Goal: Information Seeking & Learning: Learn about a topic

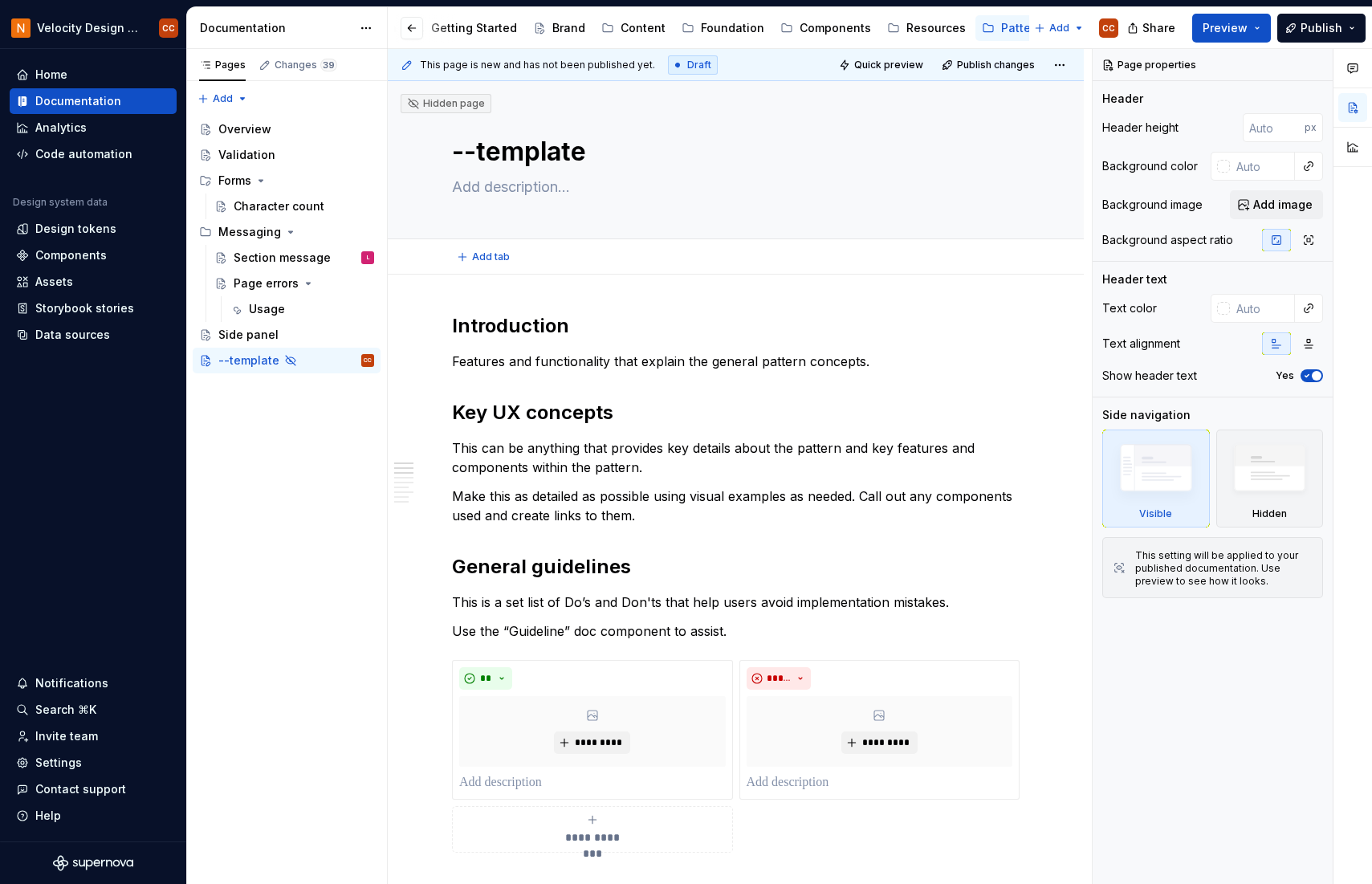
type textarea "*"
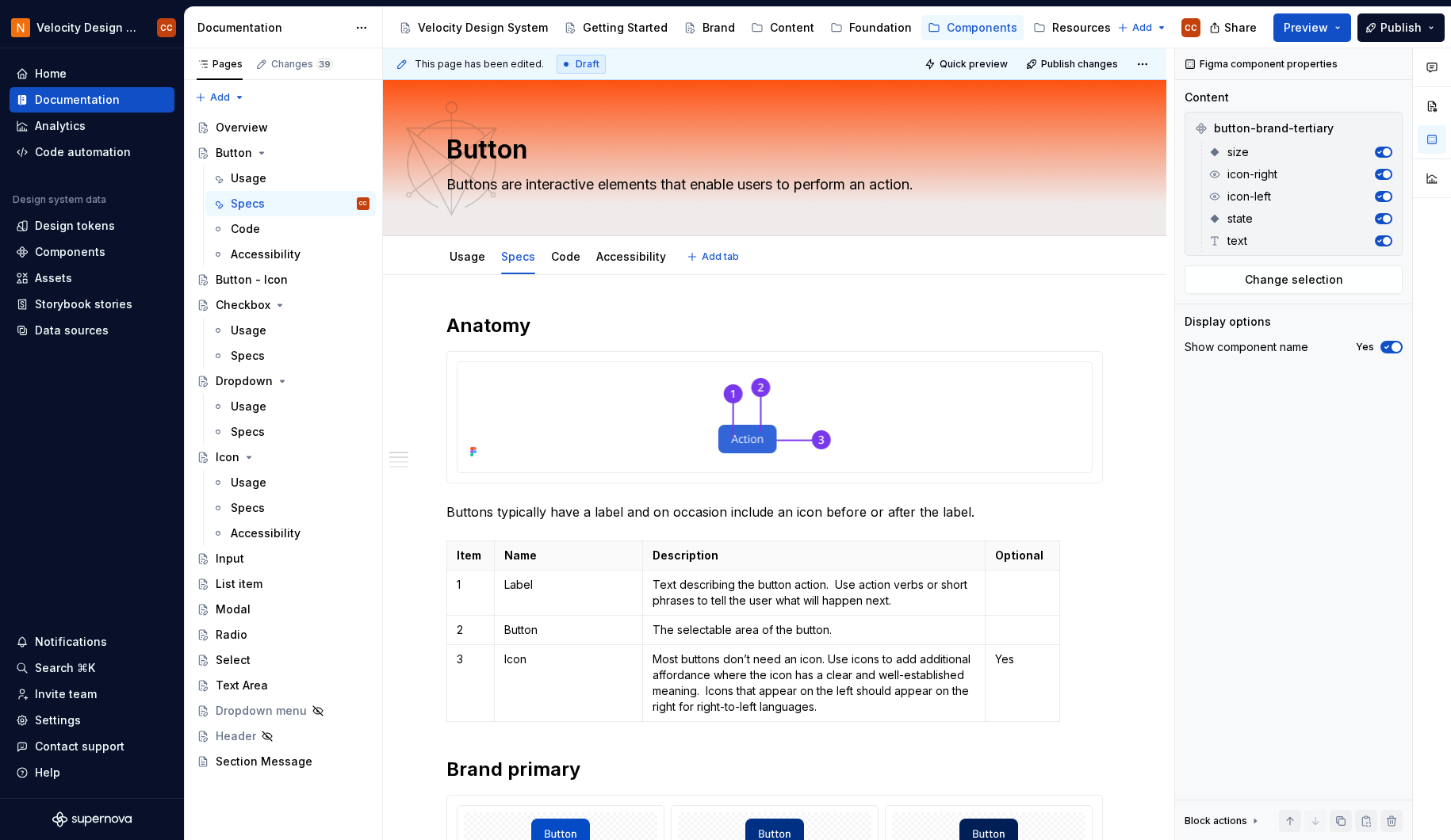
type textarea "*"
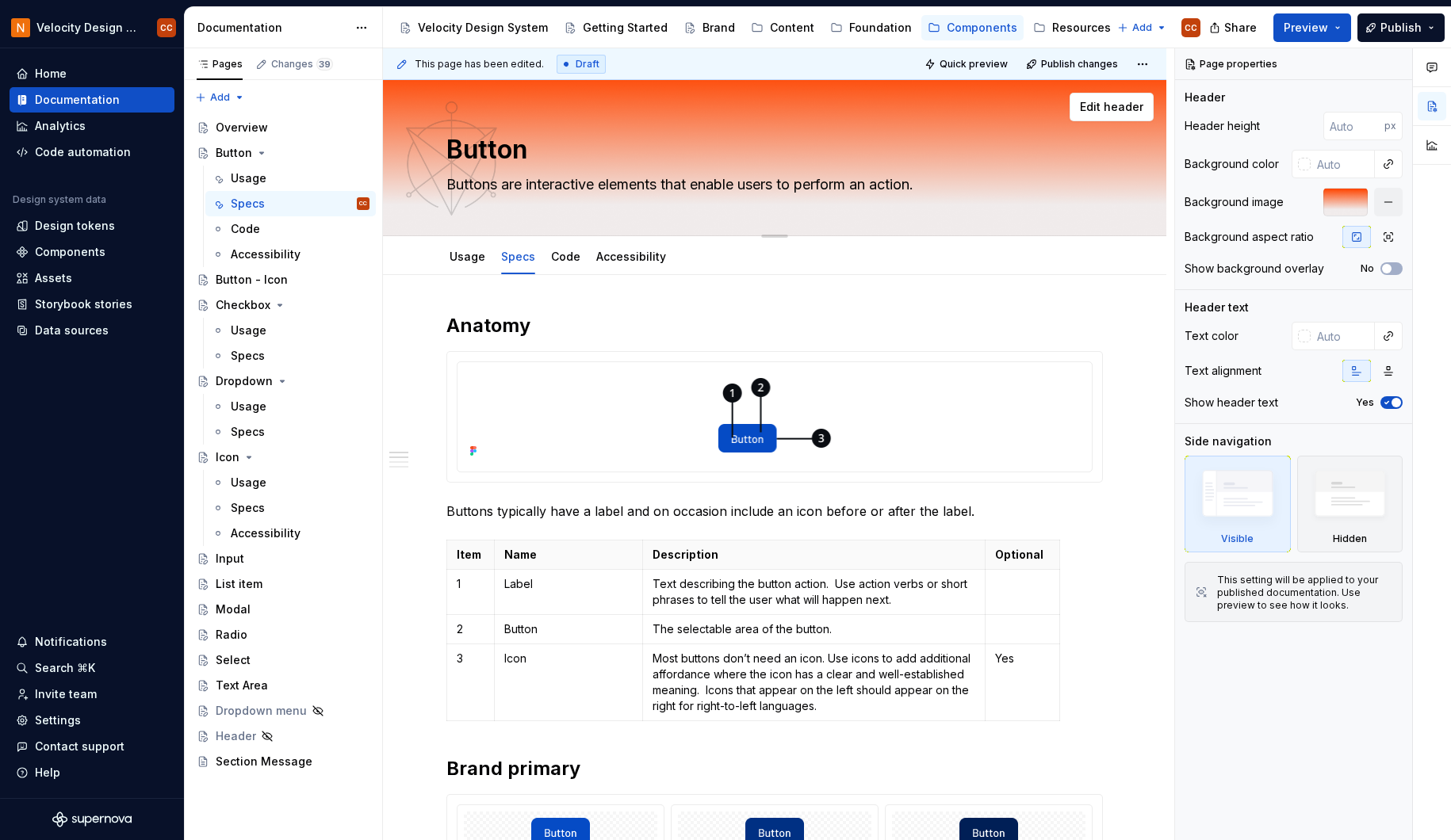
type textarea "*"
click at [919, 378] on div at bounding box center [774, 415] width 621 height 94
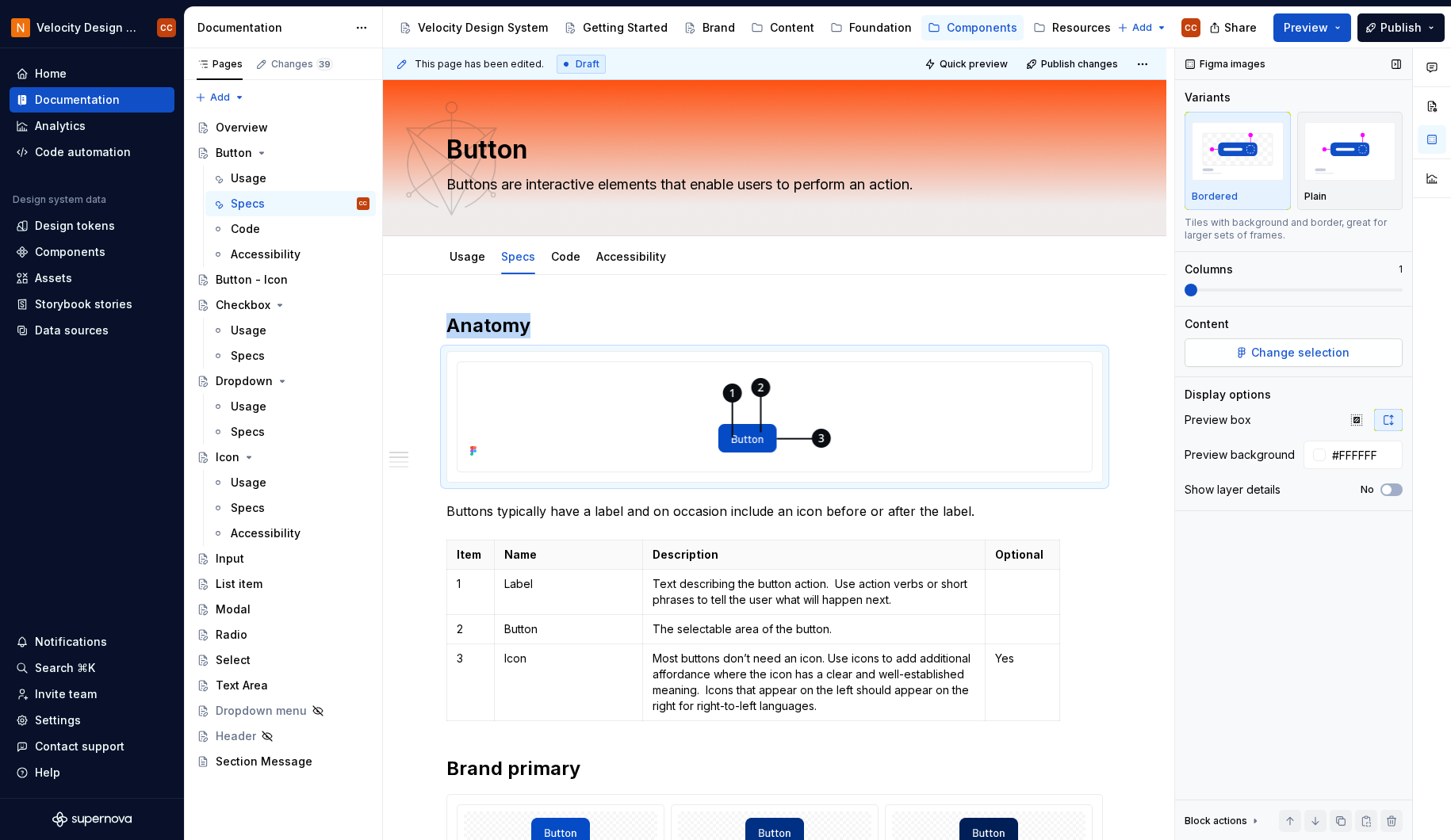
click at [1331, 354] on span "Change selection" at bounding box center [1300, 352] width 99 height 15
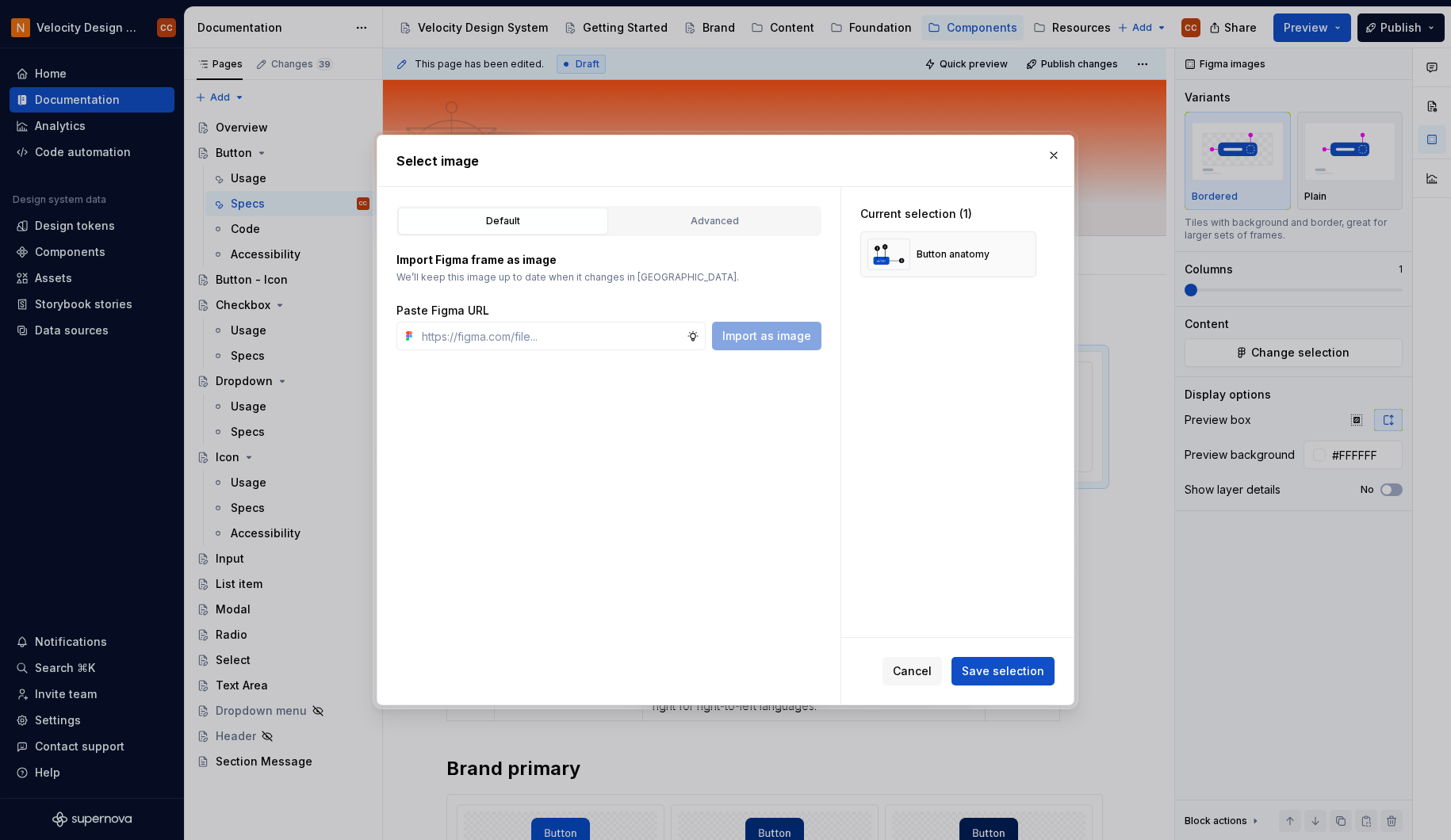
click at [687, 235] on div "Default Advanced" at bounding box center [609, 220] width 425 height 30
click at [694, 227] on div "Advanced" at bounding box center [715, 221] width 199 height 15
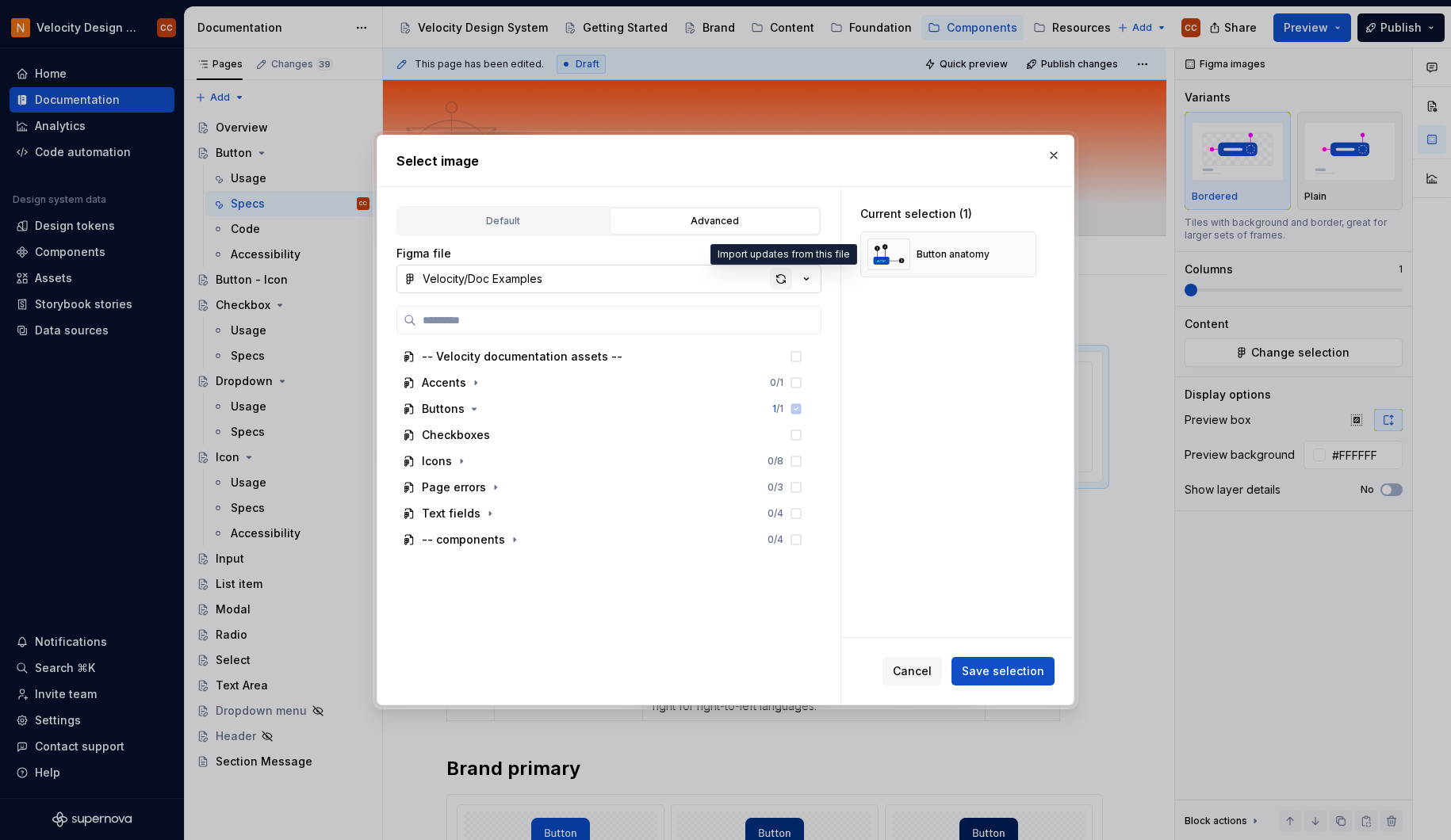
click at [781, 276] on div "button" at bounding box center [781, 278] width 22 height 22
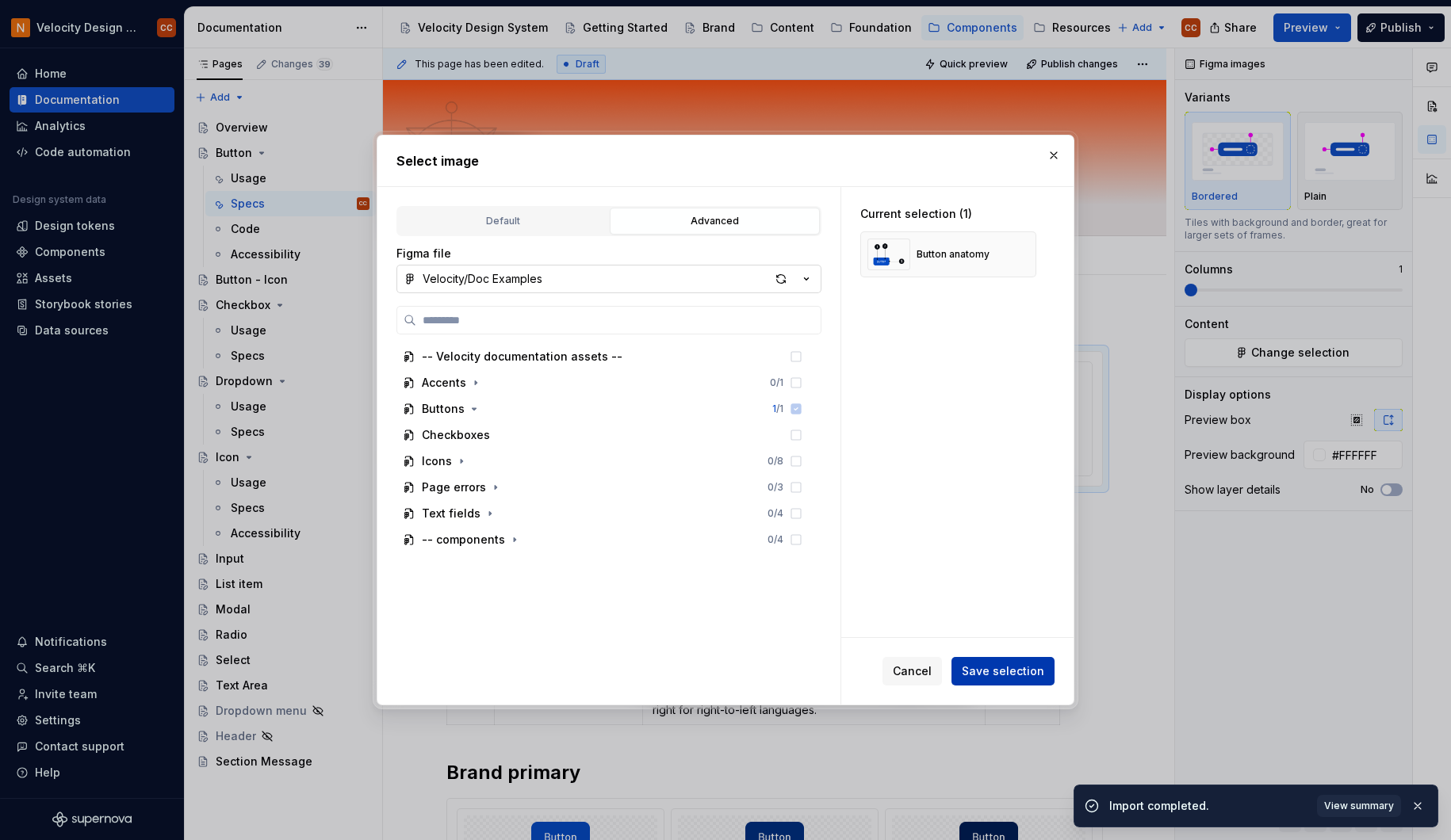
click at [1008, 672] on span "Save selection" at bounding box center [1002, 671] width 82 height 15
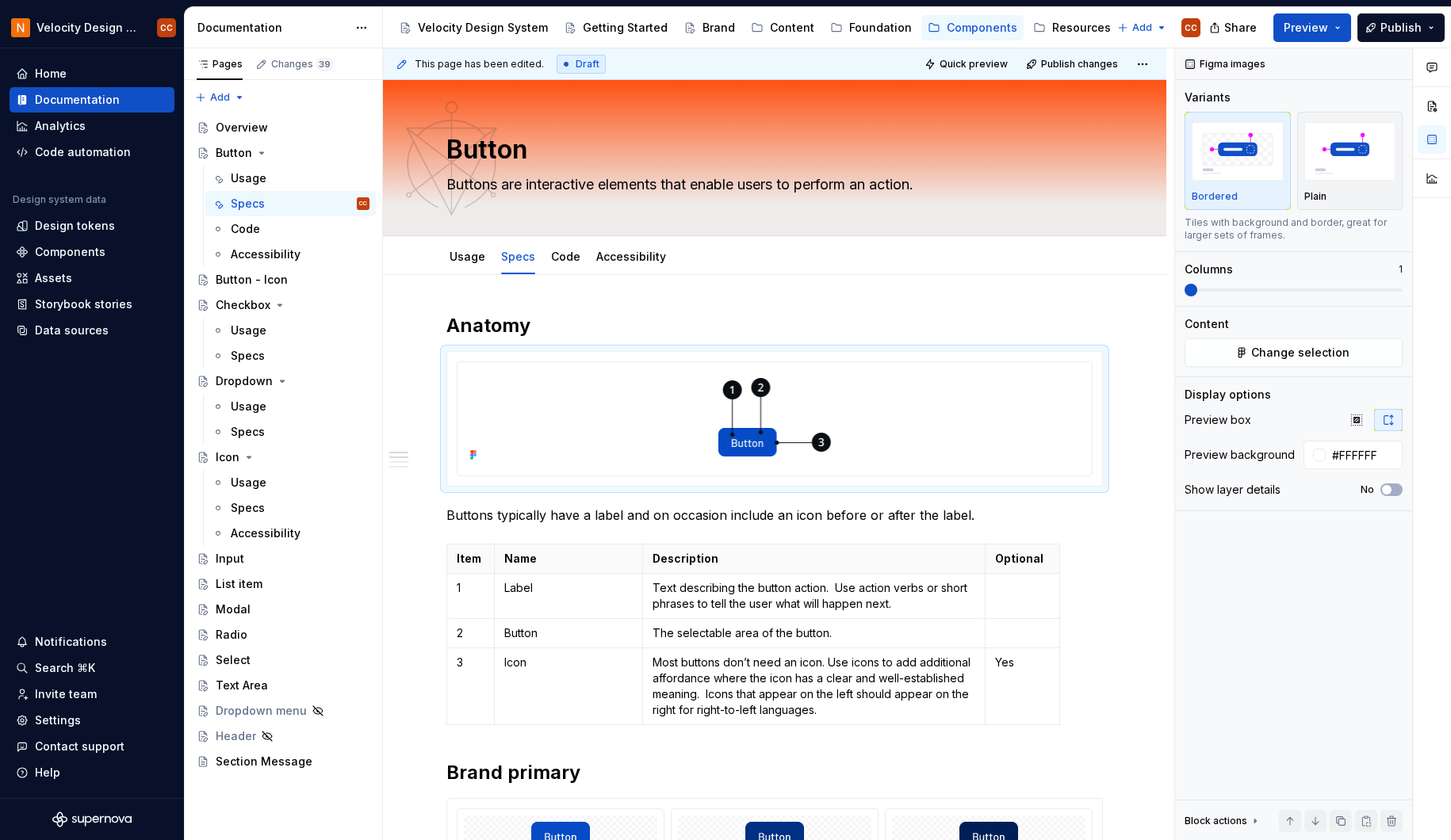
type textarea "*"
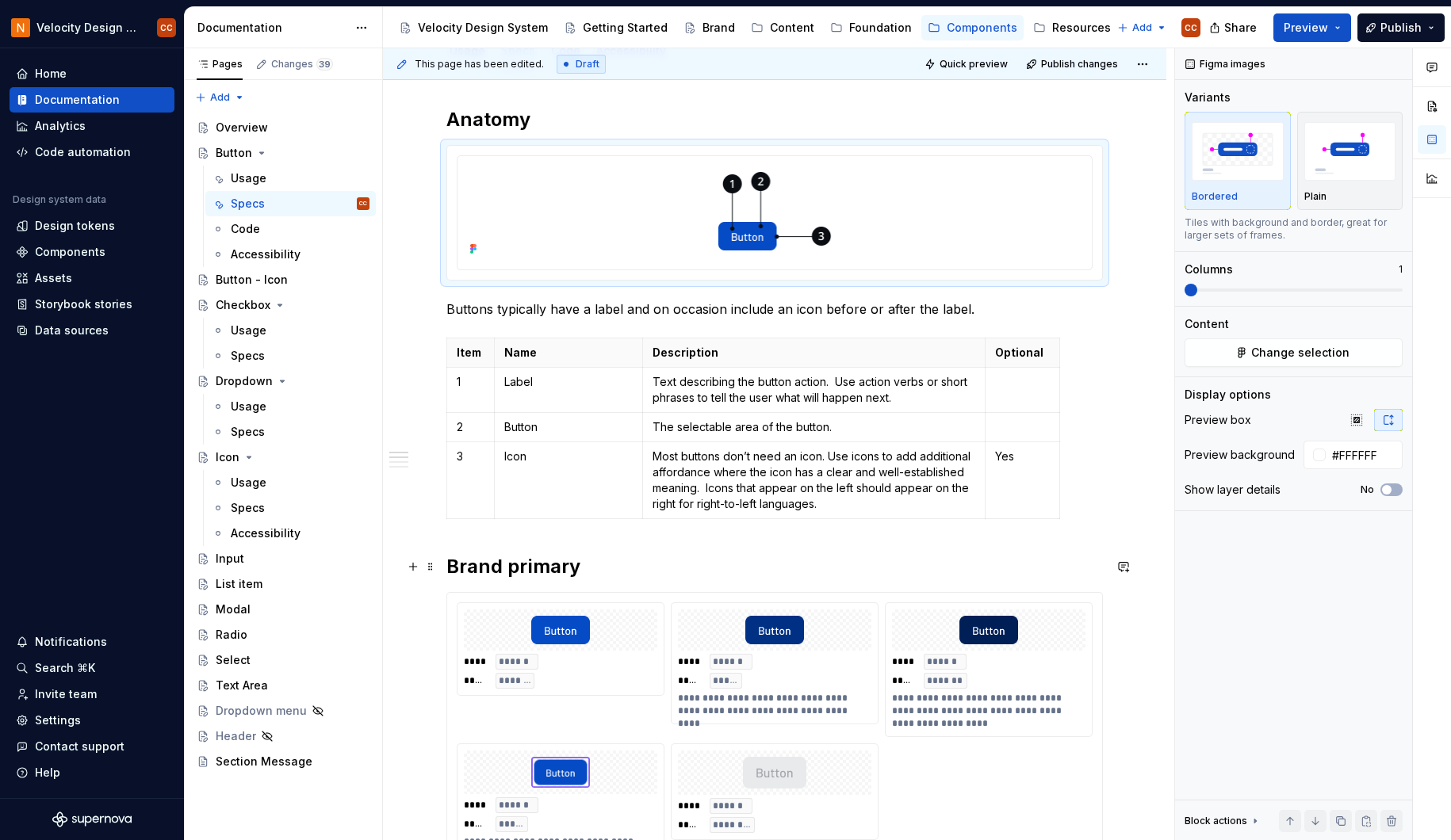
scroll to position [211, 0]
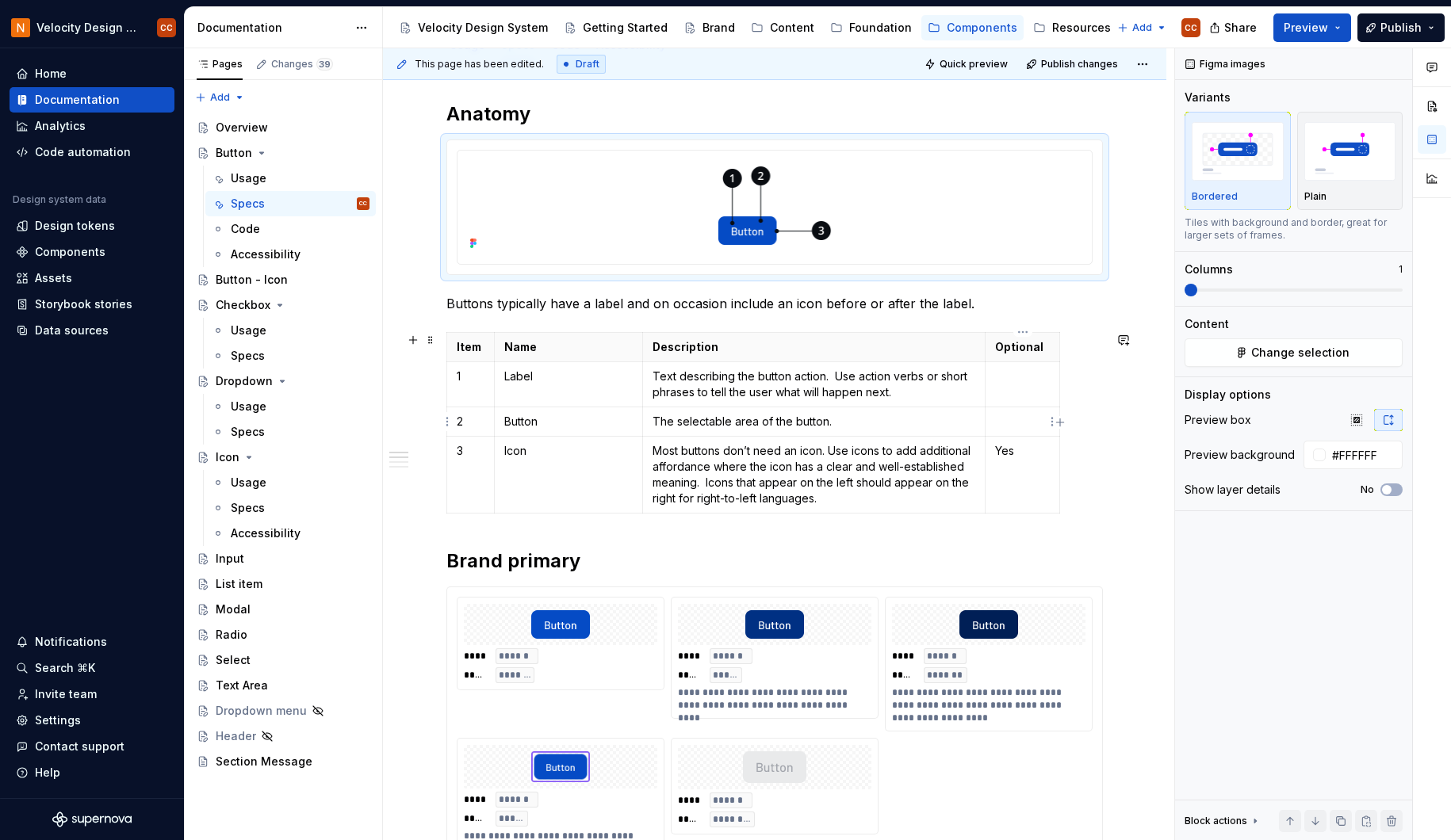
click at [1013, 424] on p at bounding box center [1022, 421] width 55 height 15
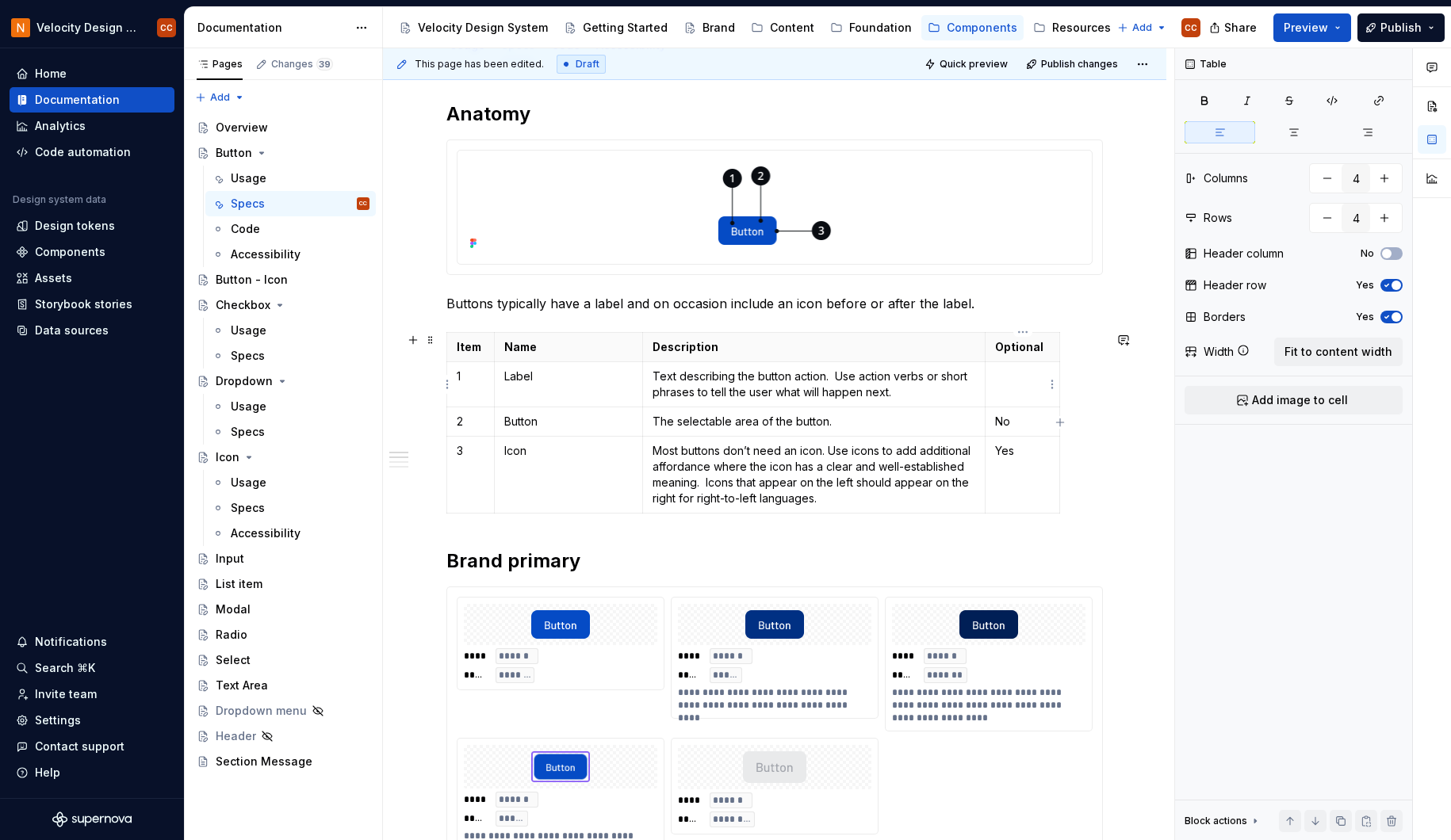
click at [1006, 387] on td at bounding box center [1022, 383] width 74 height 45
drag, startPoint x: 548, startPoint y: 423, endPoint x: 505, endPoint y: 424, distance: 43.0
click at [505, 424] on p "Button" at bounding box center [568, 421] width 128 height 15
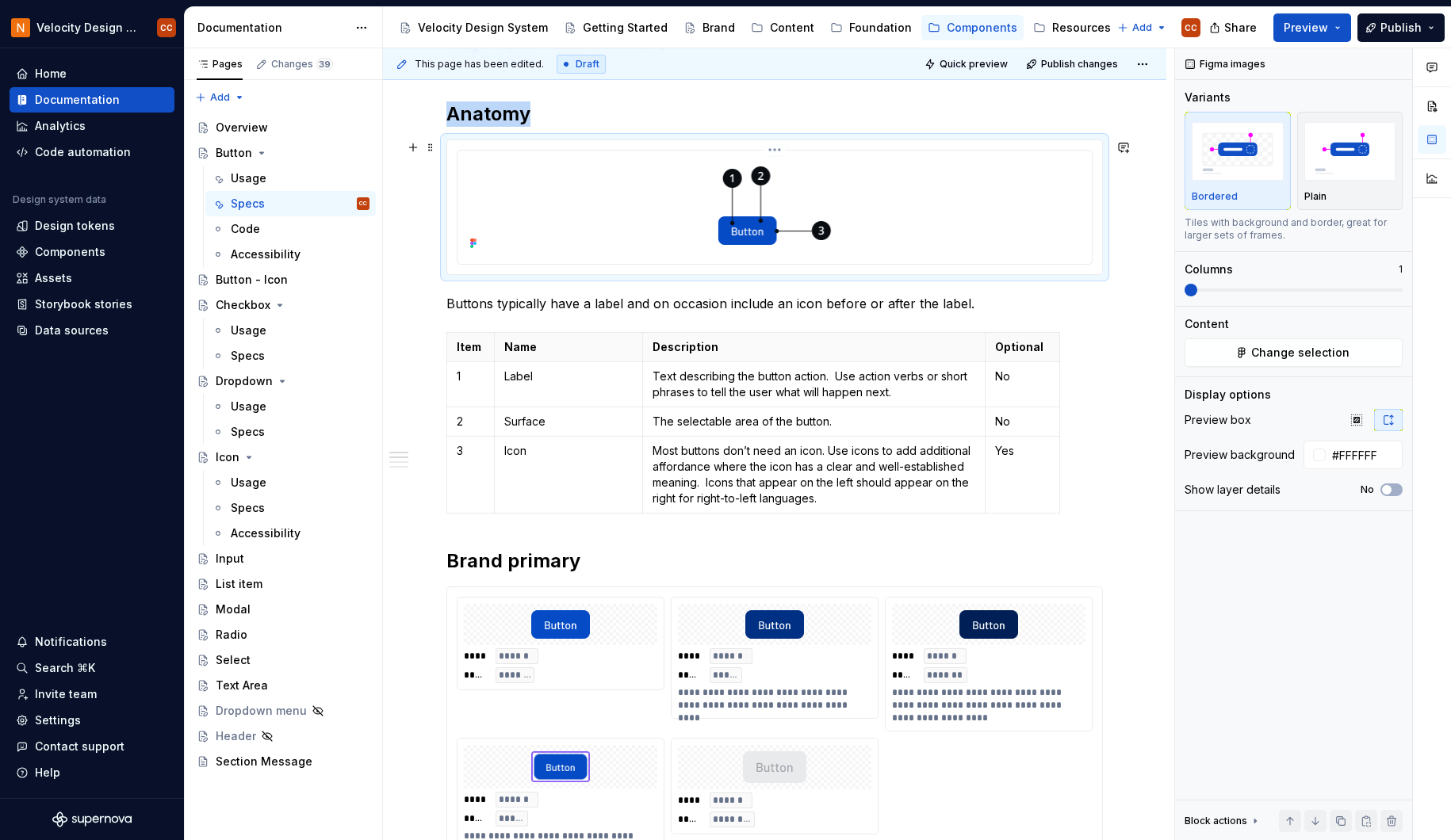
click at [783, 245] on img at bounding box center [775, 205] width 152 height 98
click at [1284, 353] on span "Change selection" at bounding box center [1300, 352] width 99 height 15
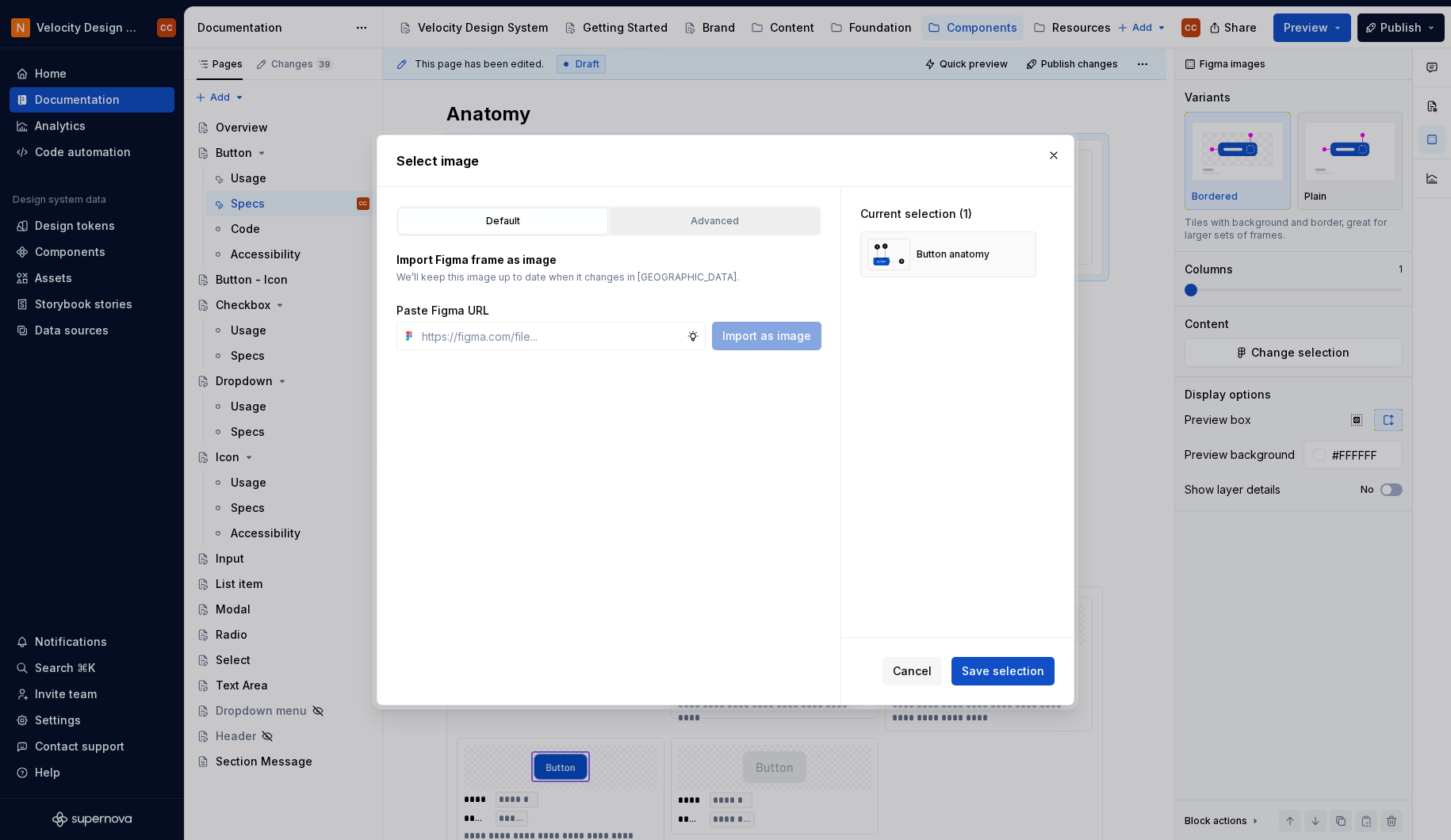
click at [742, 220] on div "Advanced" at bounding box center [715, 221] width 199 height 15
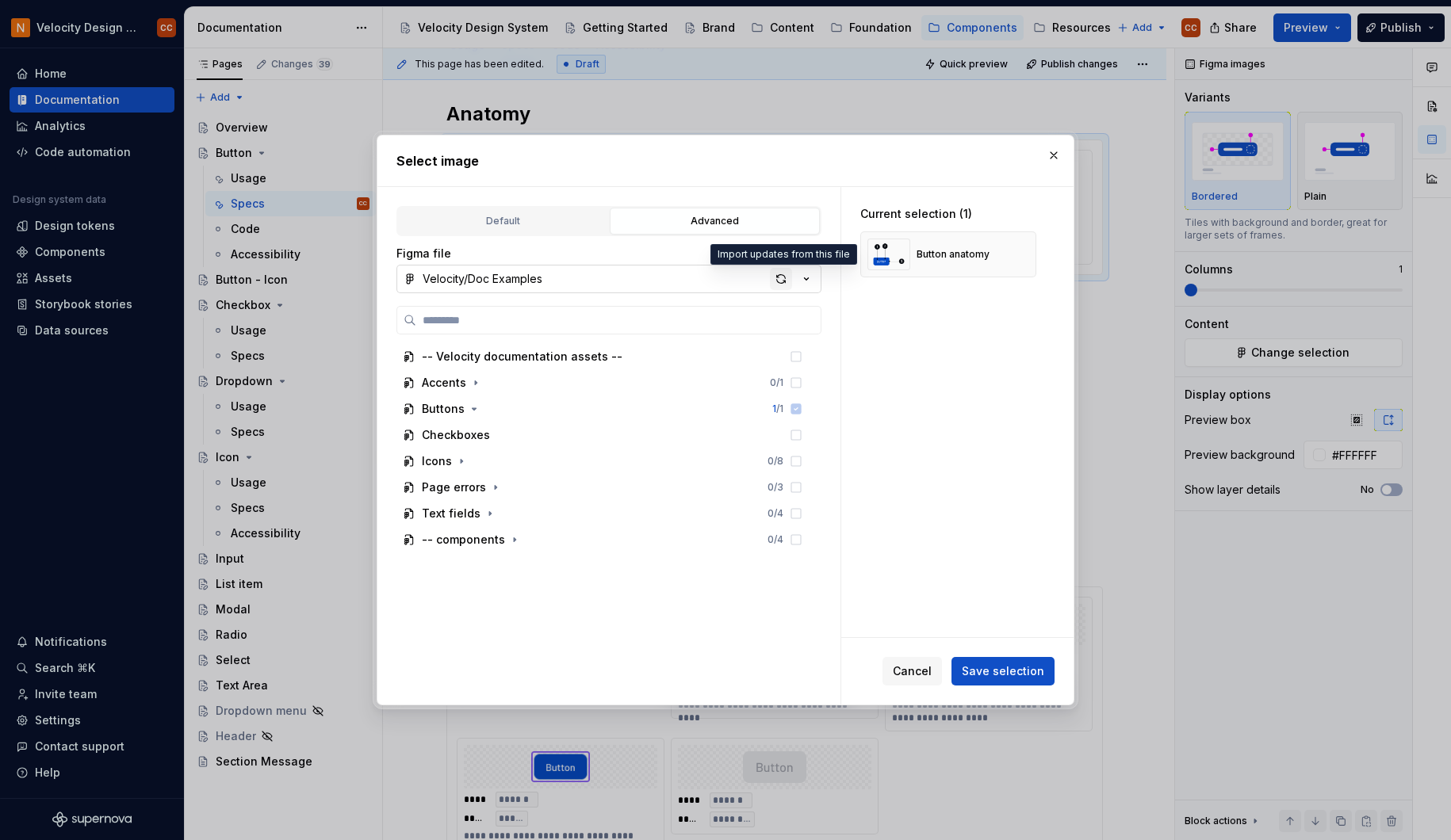
click at [783, 284] on div "button" at bounding box center [781, 278] width 22 height 22
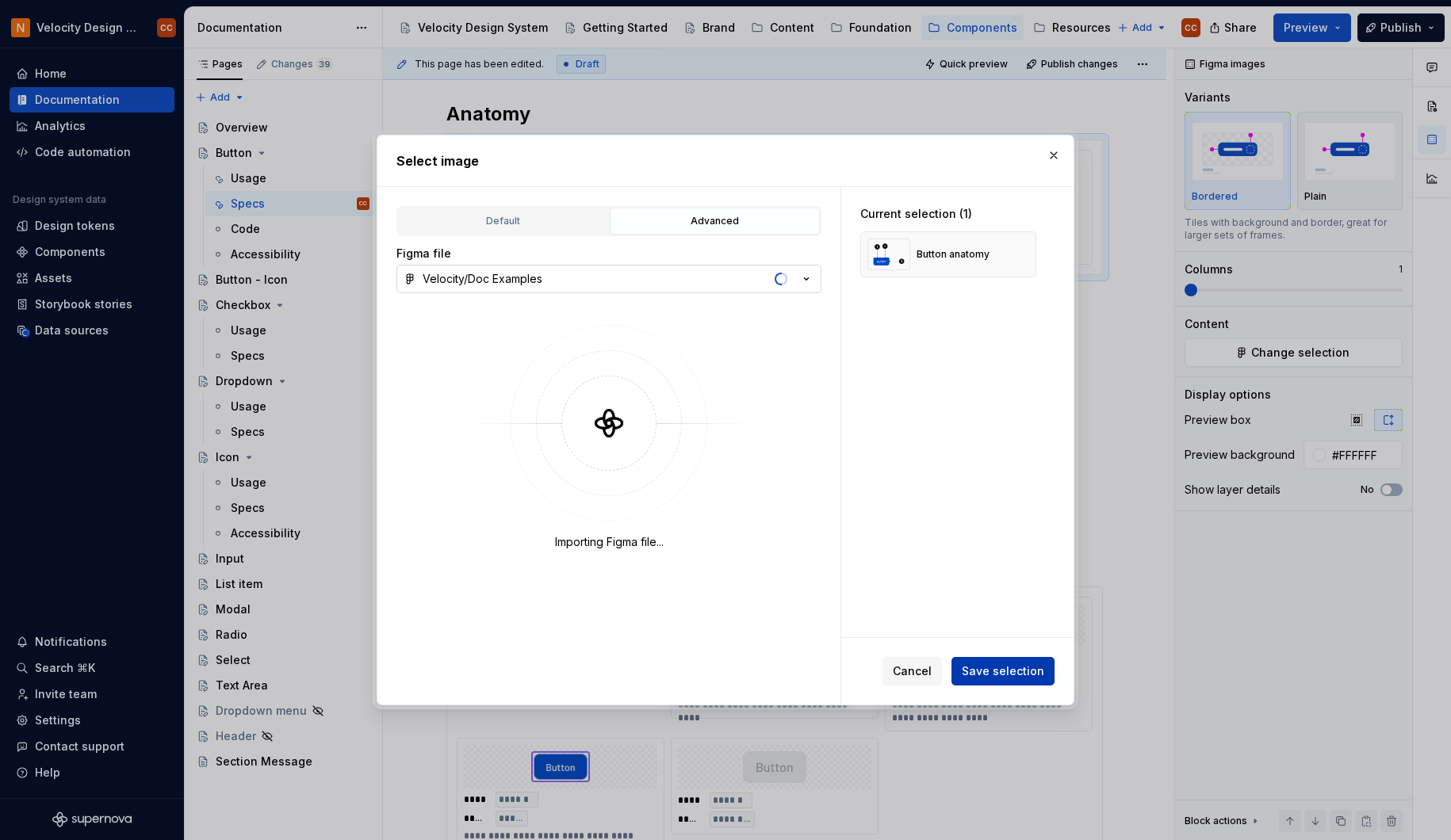
click at [990, 671] on span "Save selection" at bounding box center [1002, 671] width 82 height 15
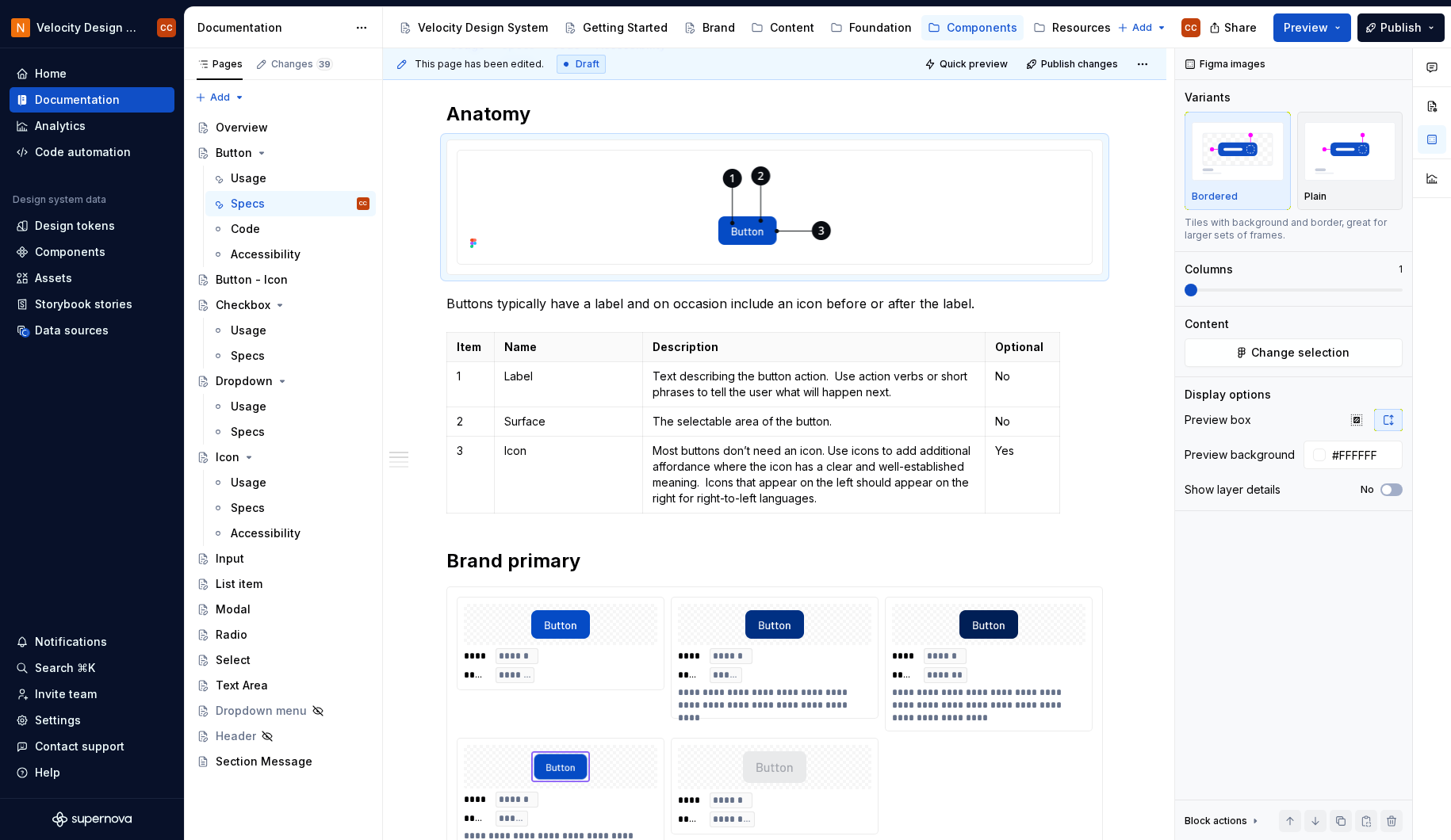
type textarea "*"
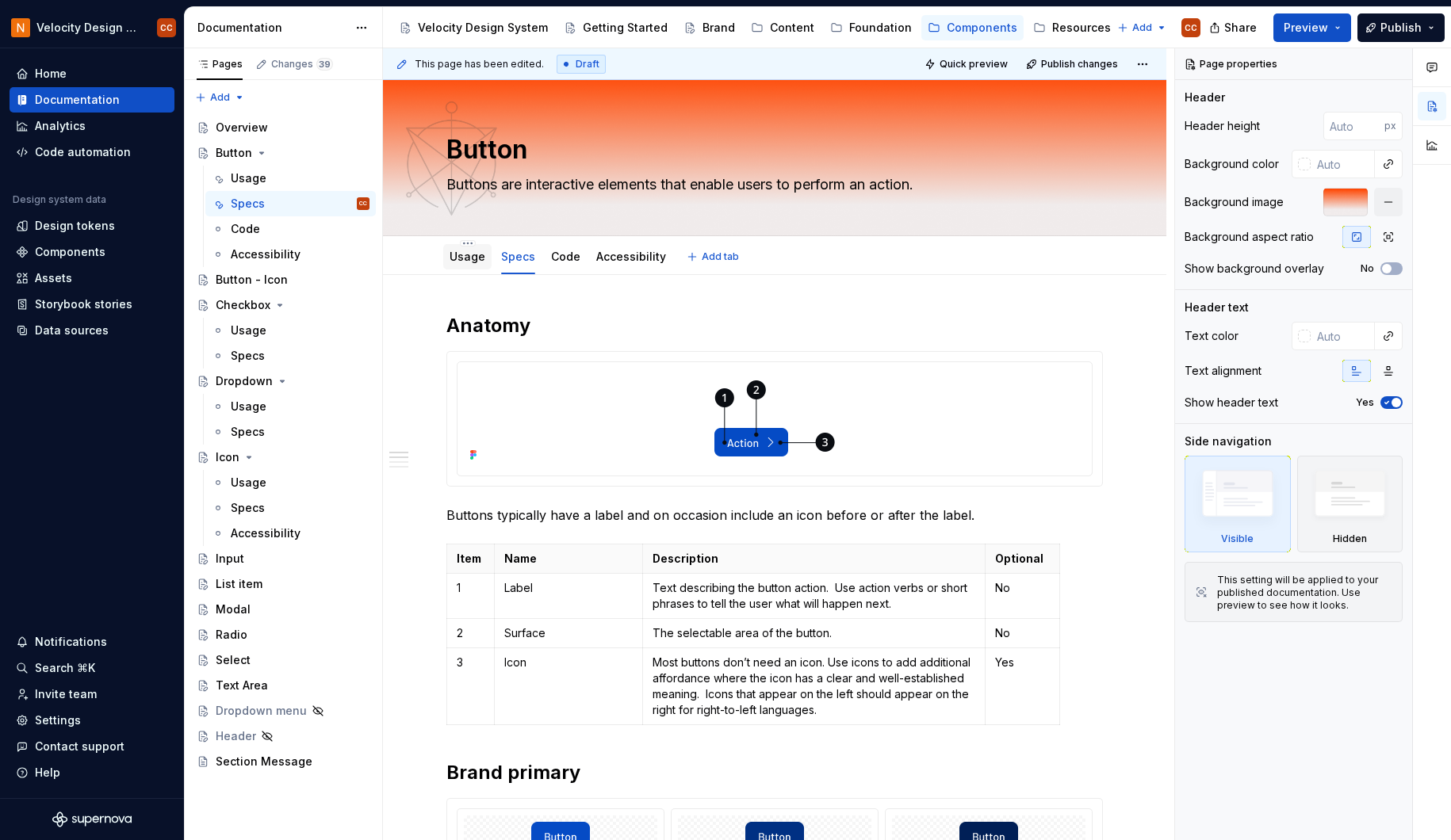
click at [468, 256] on link "Usage" at bounding box center [467, 256] width 36 height 14
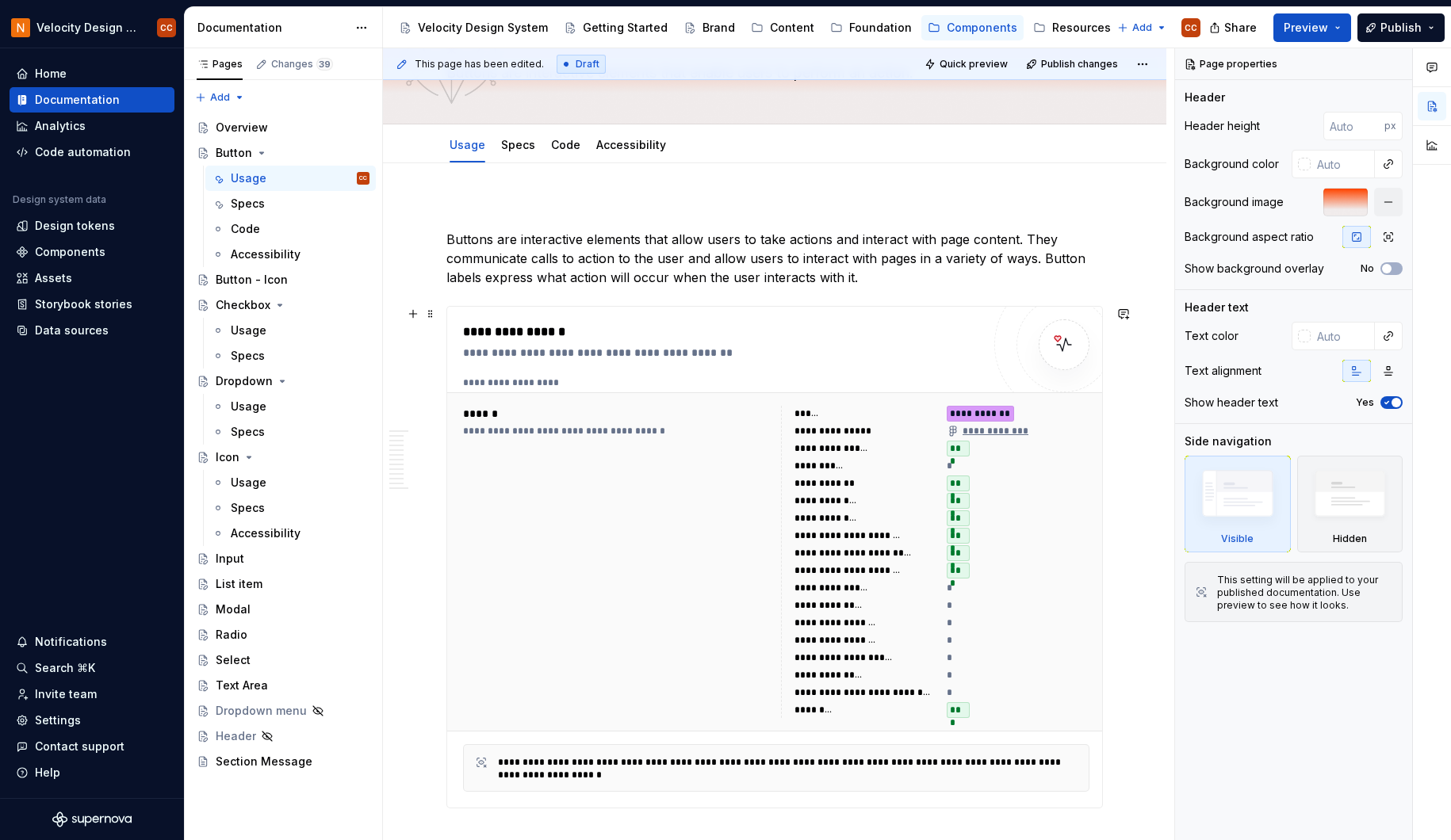
scroll to position [105, 0]
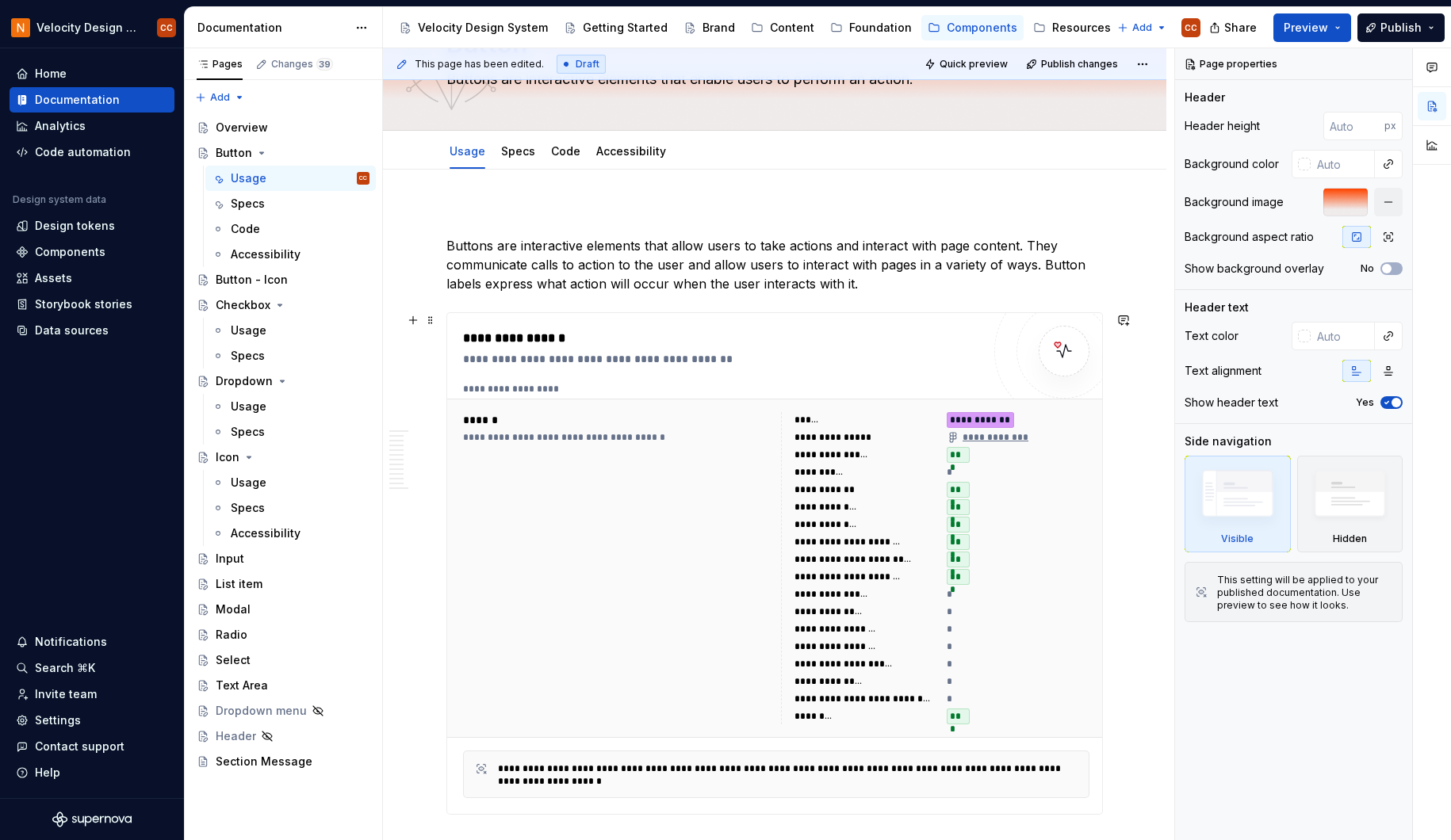
click at [662, 324] on div "**********" at bounding box center [775, 563] width 655 height 501
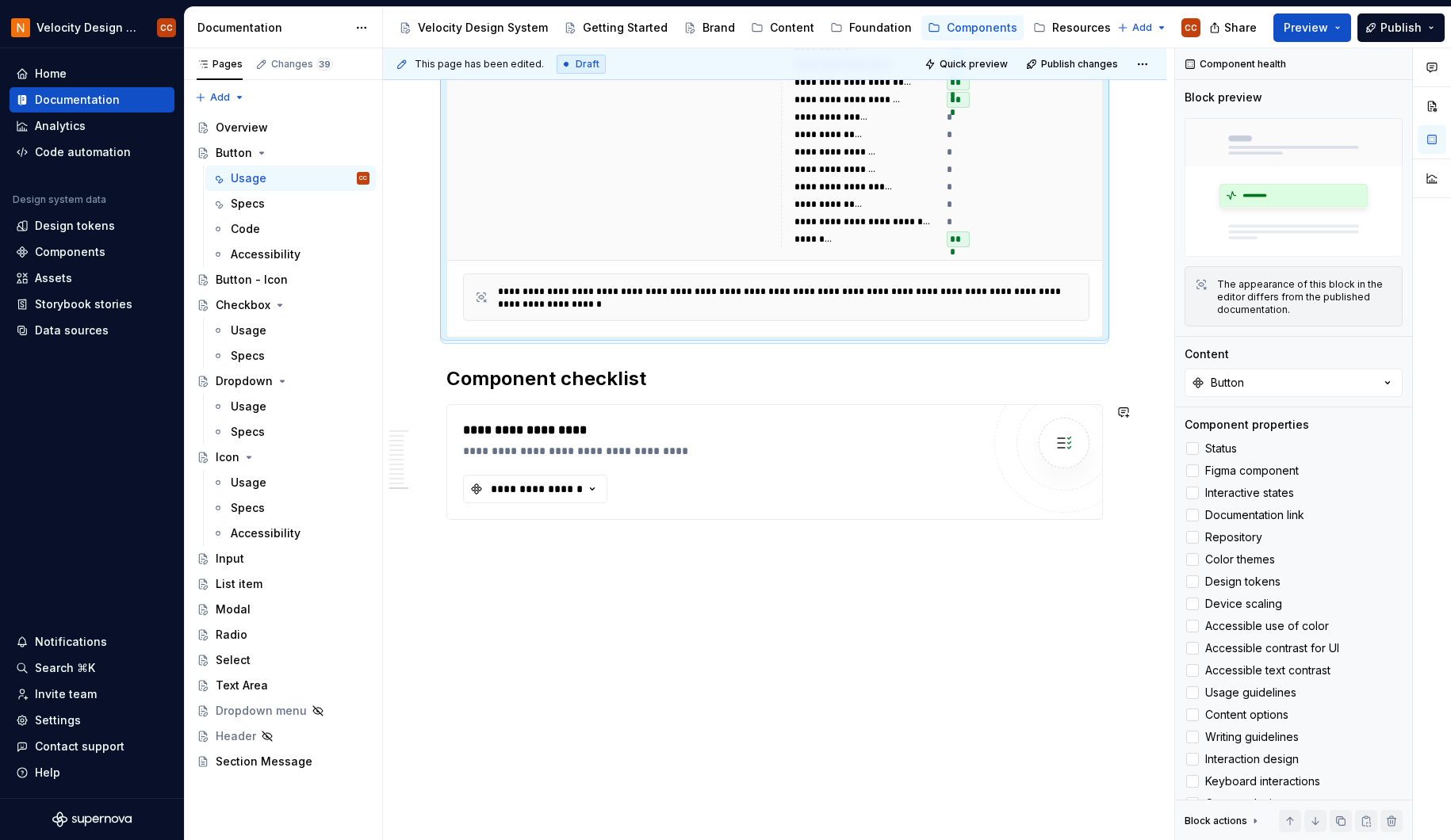
scroll to position [3829, 0]
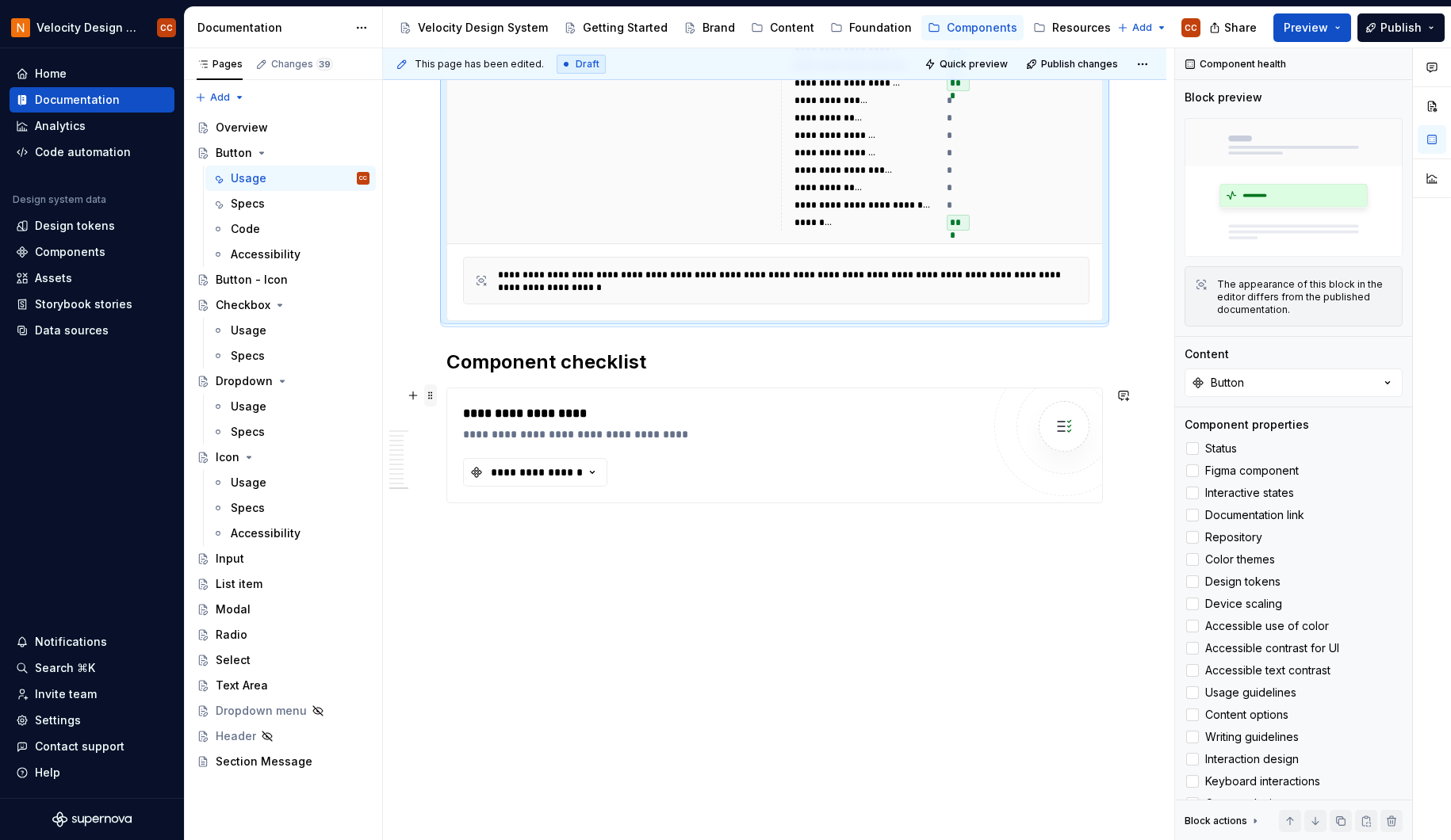
click at [435, 398] on span at bounding box center [430, 395] width 13 height 22
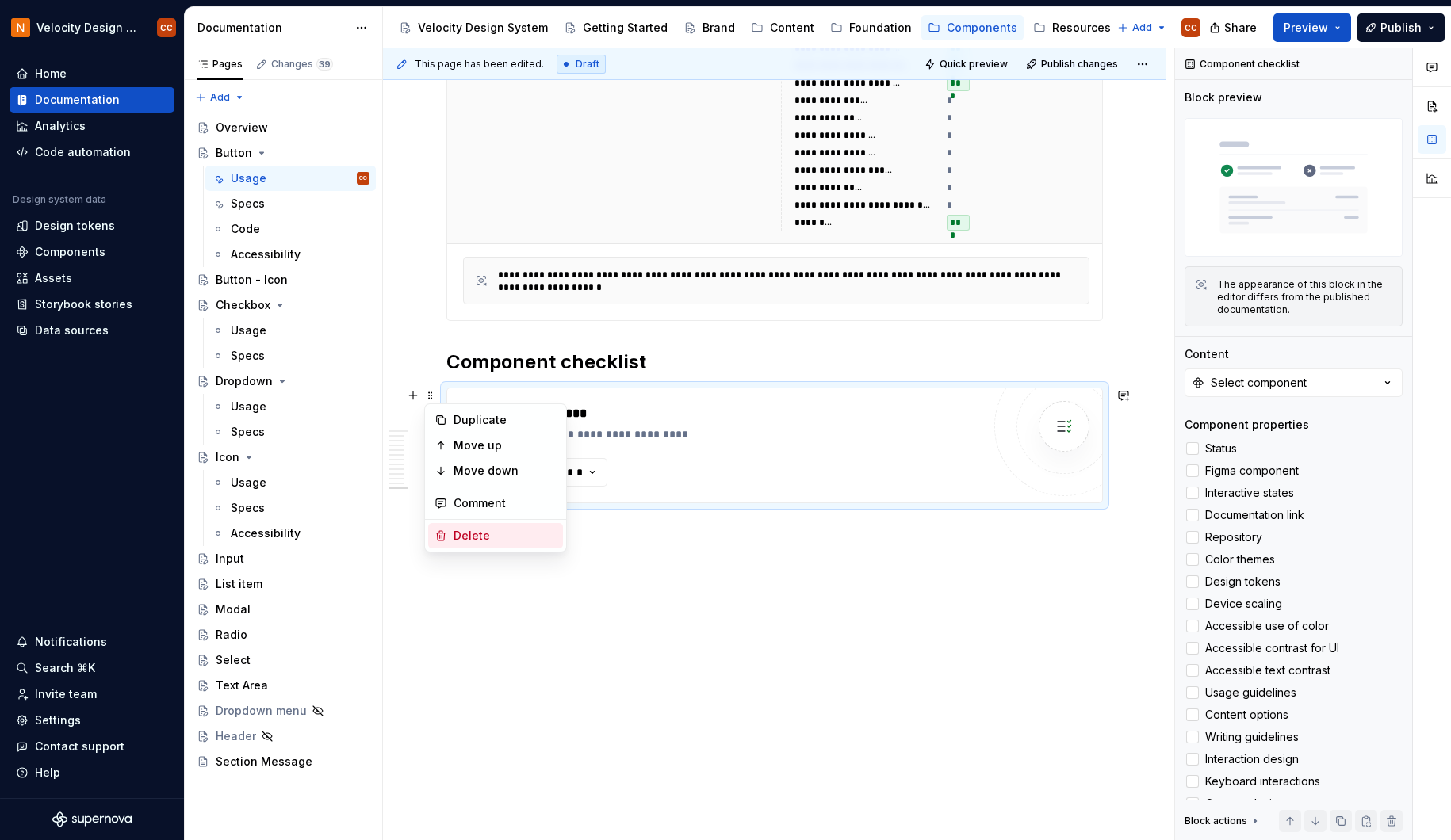
click at [464, 536] on div "Delete" at bounding box center [504, 535] width 103 height 15
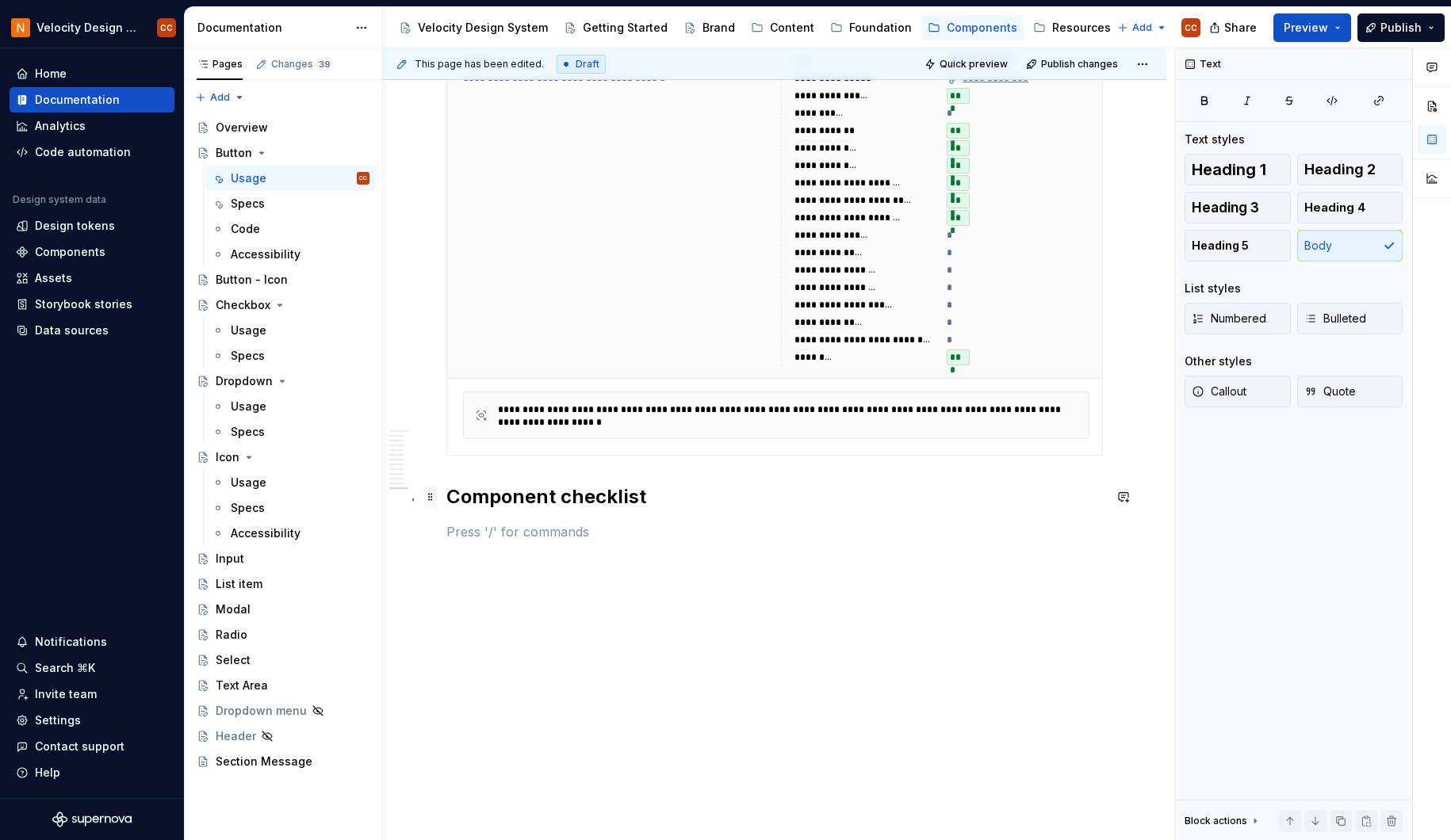
click at [430, 497] on span at bounding box center [430, 496] width 13 height 22
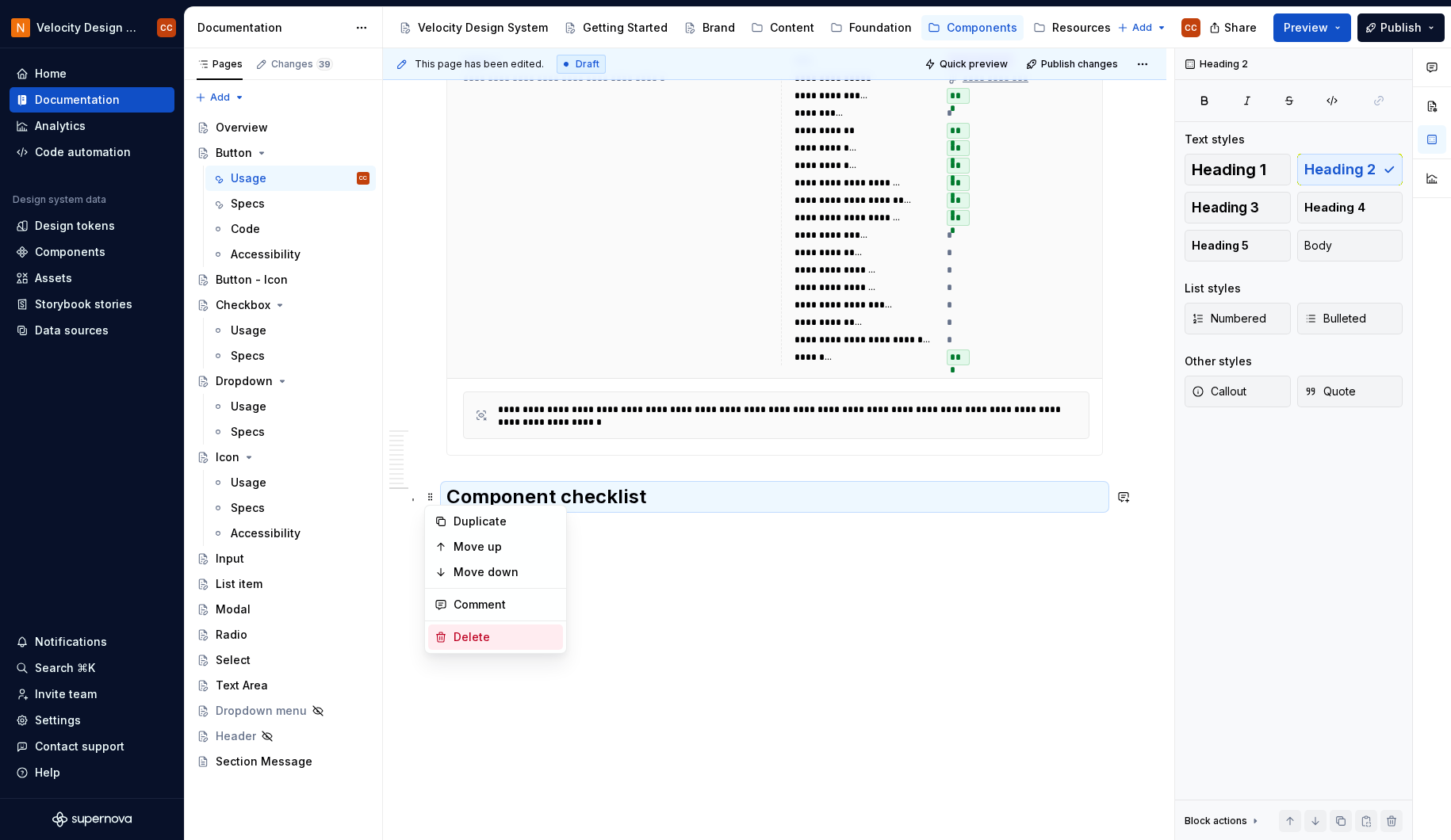
click at [474, 636] on div "Delete" at bounding box center [504, 636] width 103 height 15
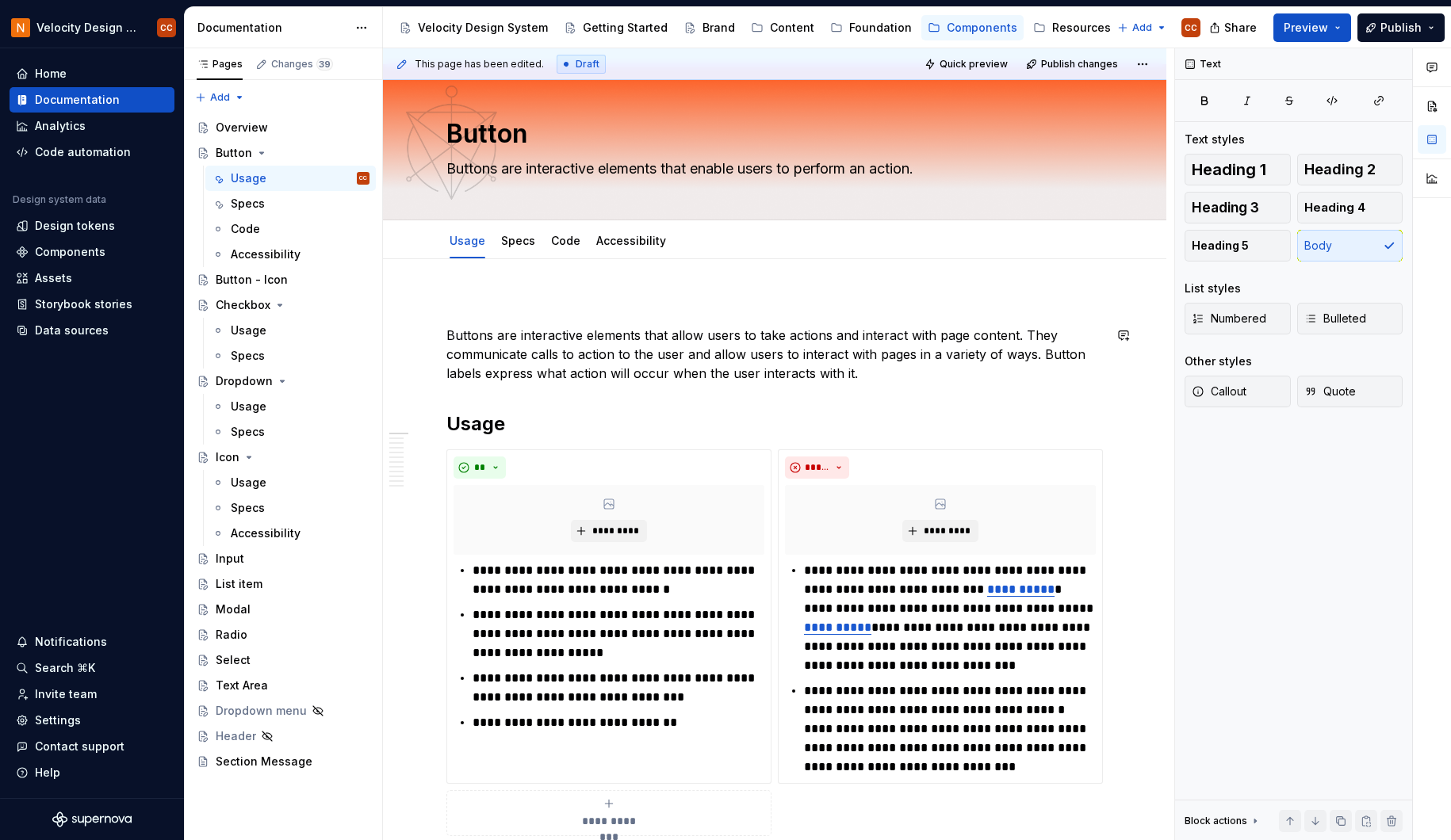
scroll to position [0, 0]
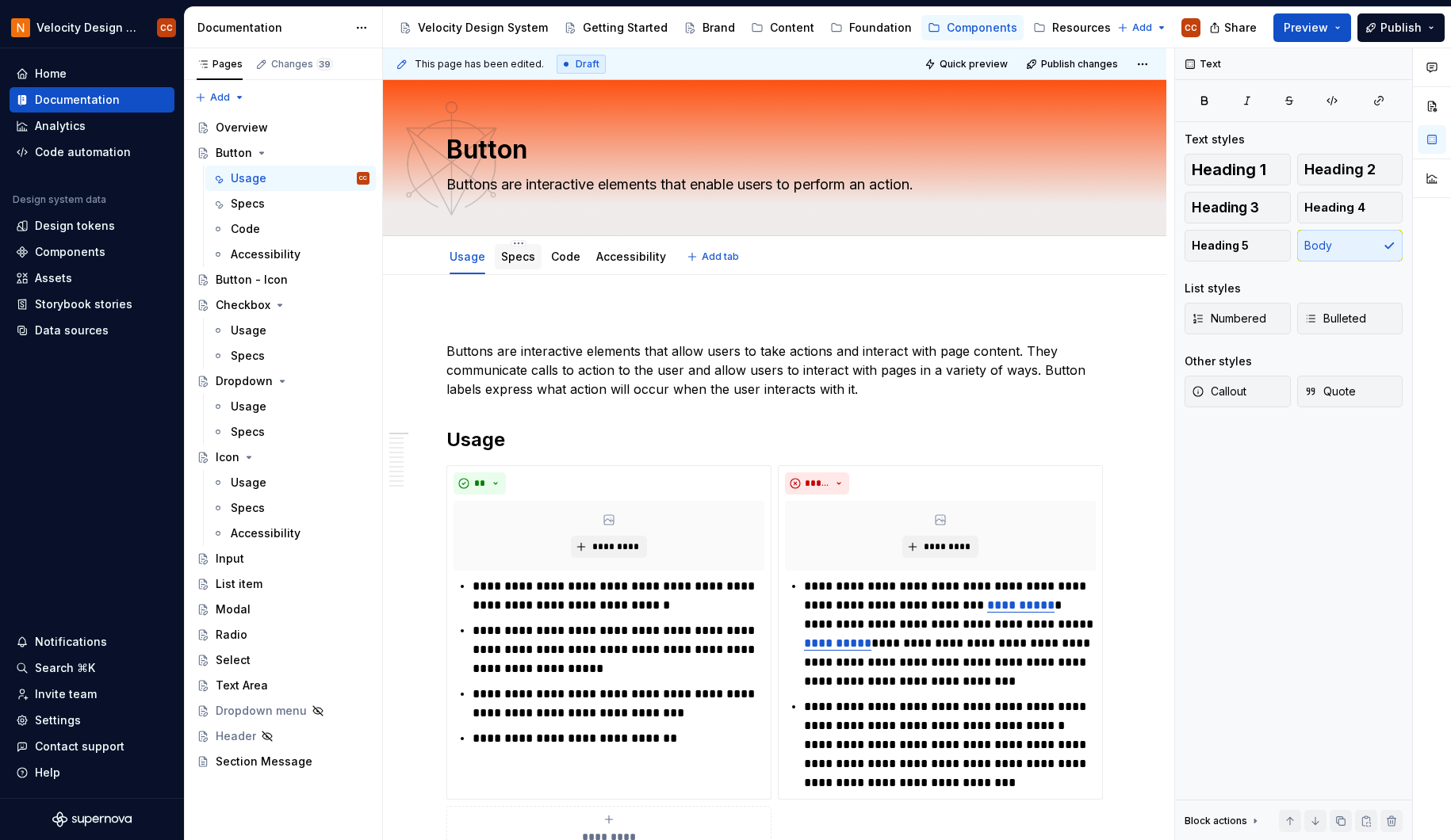
click at [510, 257] on link "Specs" at bounding box center [518, 256] width 34 height 14
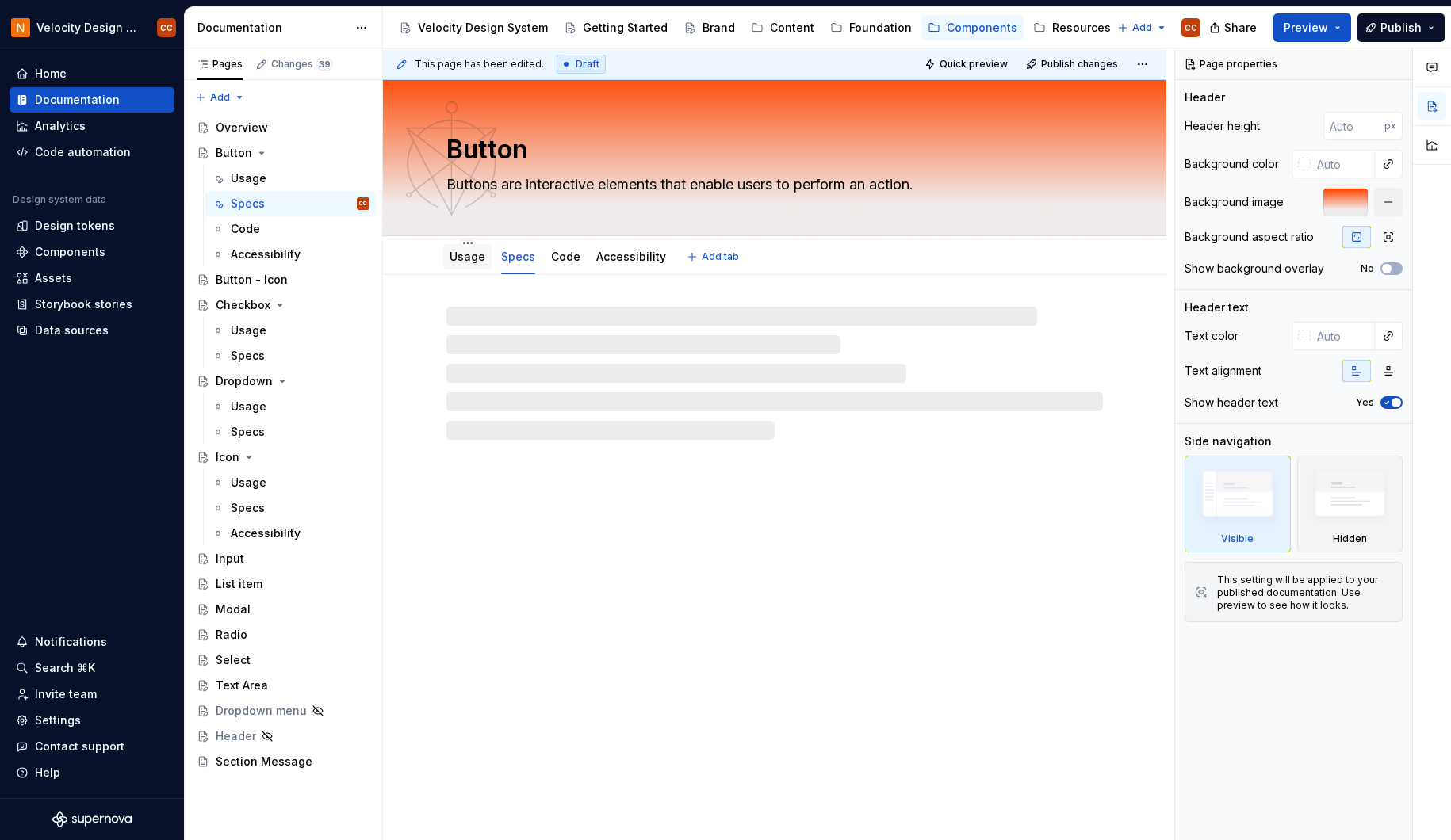
click at [463, 256] on link "Usage" at bounding box center [467, 256] width 36 height 14
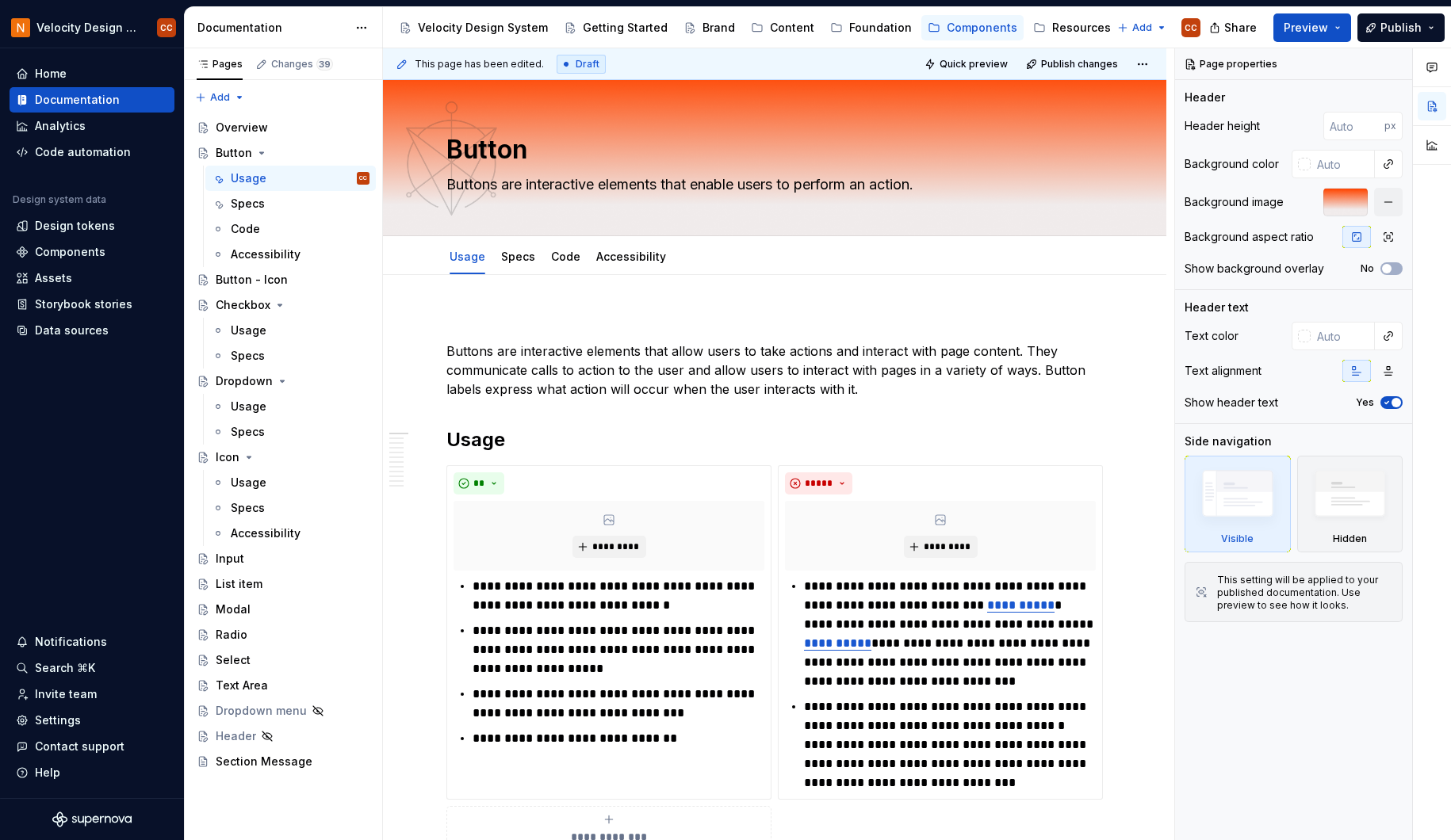
type textarea "*"
